Goal: Information Seeking & Learning: Learn about a topic

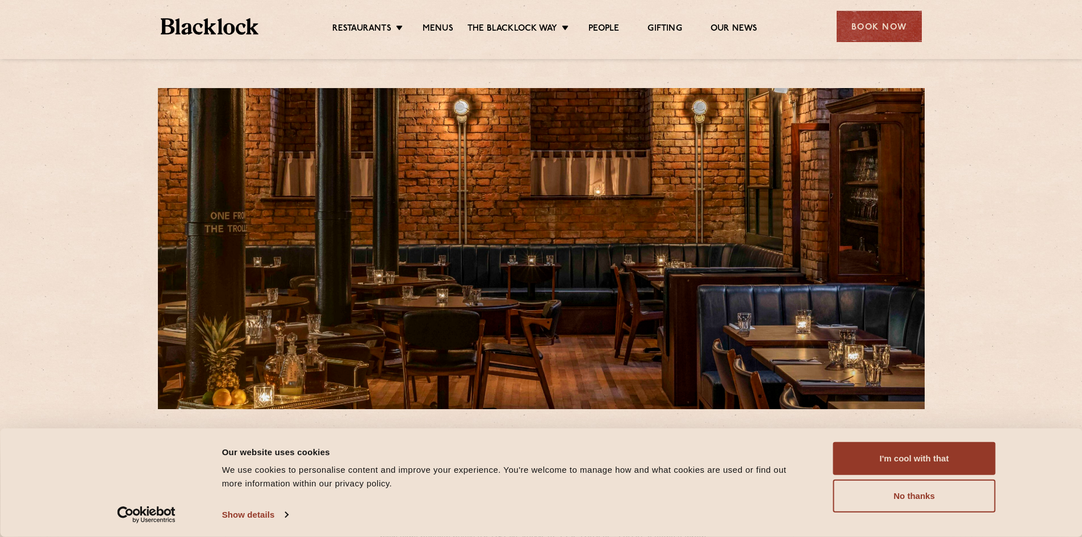
drag, startPoint x: 916, startPoint y: 498, endPoint x: 742, endPoint y: 489, distance: 174.0
click at [739, 492] on div "Consent Details [#IABV2SETTINGS#] About Our website uses cookies We use cookies…" at bounding box center [541, 482] width 909 height 81
click at [897, 459] on button "I'm cool with that" at bounding box center [914, 458] width 162 height 33
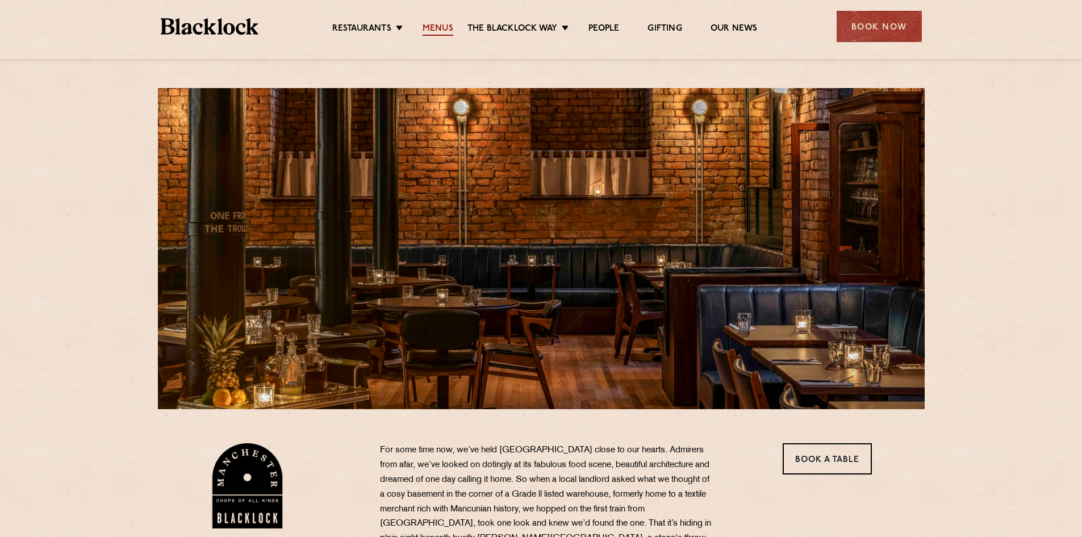
click at [435, 27] on link "Menus" at bounding box center [438, 29] width 31 height 12
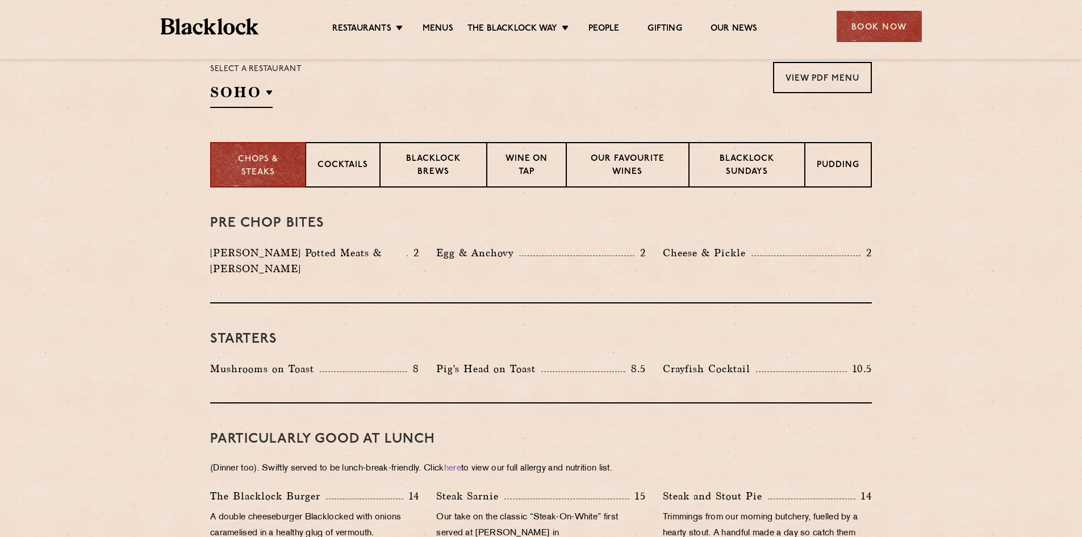
scroll to position [392, 0]
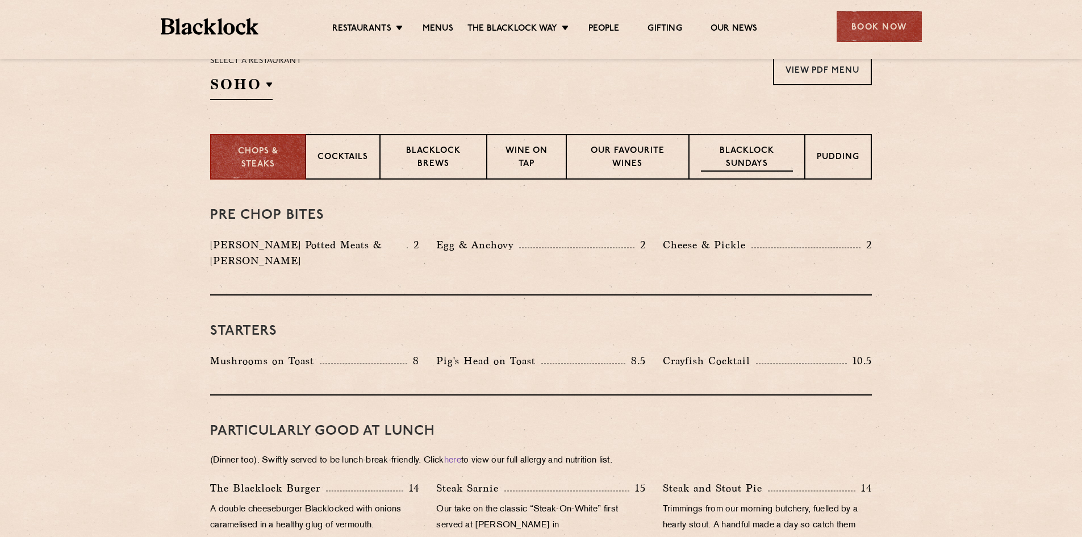
click at [758, 153] on p "Blacklock Sundays" at bounding box center [747, 158] width 92 height 27
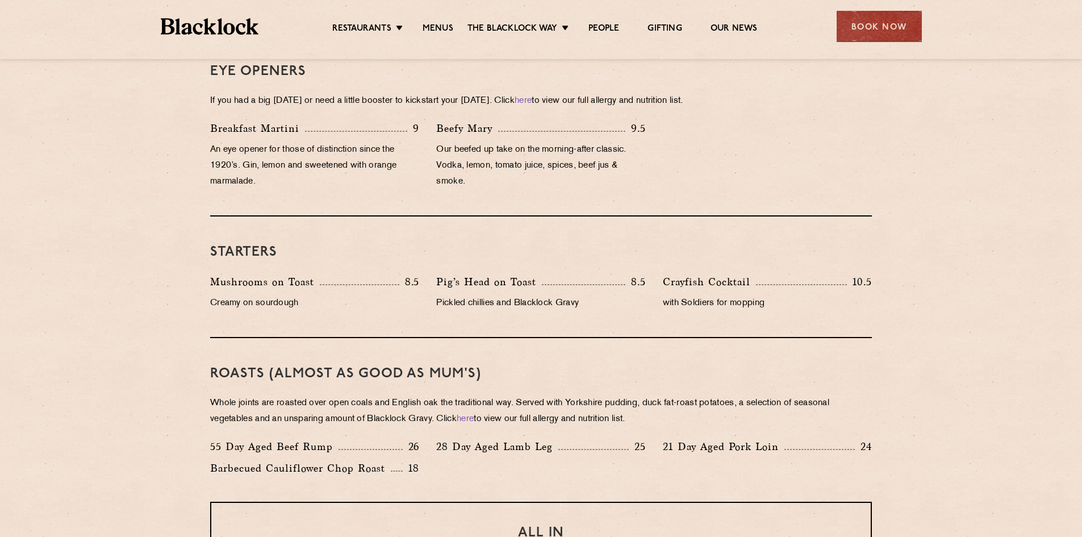
scroll to position [193, 0]
